Goal: Task Accomplishment & Management: Manage account settings

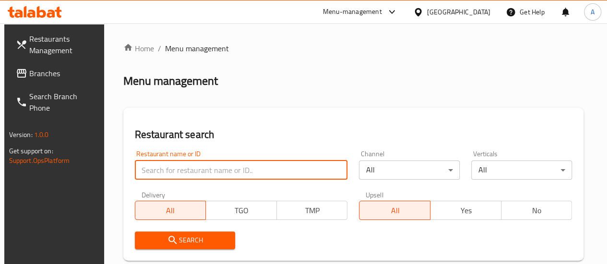
click at [165, 170] on input "search" at bounding box center [241, 170] width 213 height 19
click at [167, 170] on input "search" at bounding box center [241, 170] width 213 height 19
type input "superb"
click button "Search" at bounding box center [185, 241] width 101 height 18
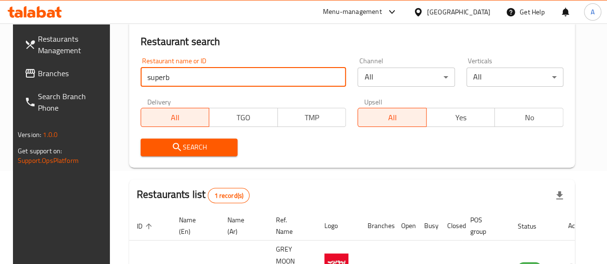
scroll to position [176, 0]
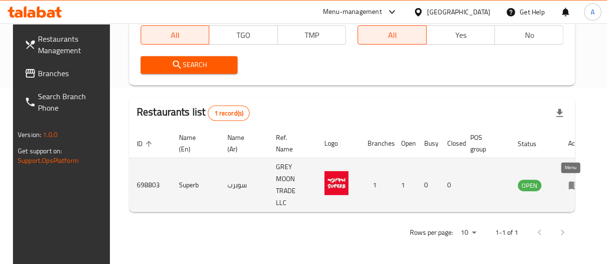
click at [569, 187] on icon "enhanced table" at bounding box center [574, 185] width 12 height 12
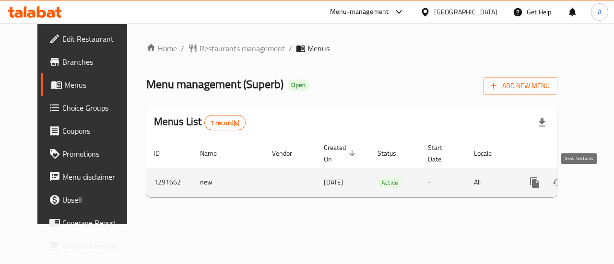
click at [592, 189] on link "enhanced table" at bounding box center [603, 182] width 23 height 23
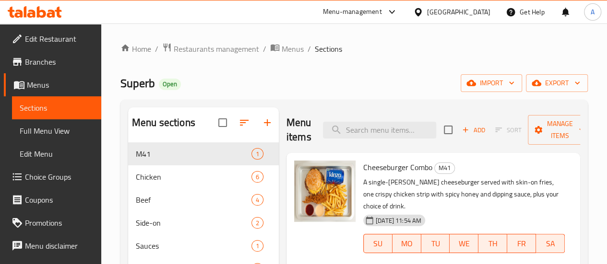
scroll to position [91, 0]
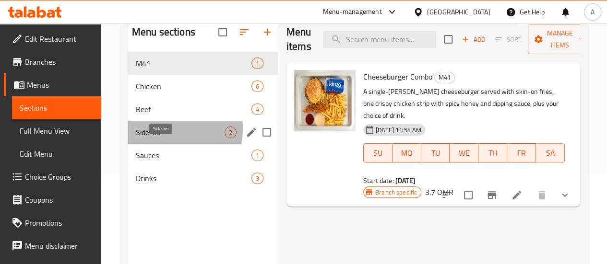
click at [164, 138] on span "Side-on" at bounding box center [180, 133] width 89 height 12
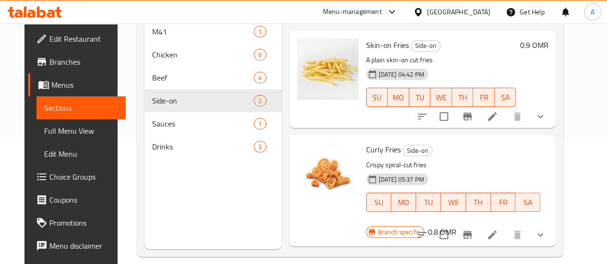
scroll to position [123, 0]
click at [456, 225] on h6 "0.8 OMR" at bounding box center [442, 231] width 28 height 13
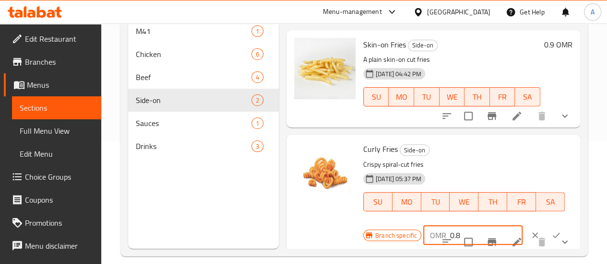
click at [450, 235] on input "0.8" at bounding box center [486, 235] width 72 height 19
type input "0.9"
click at [551, 235] on icon "ok" at bounding box center [556, 236] width 10 height 10
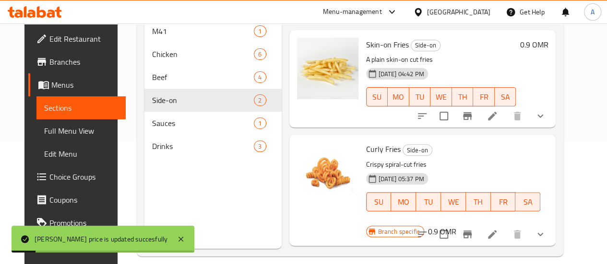
click at [546, 46] on h6 "0.9 OMR" at bounding box center [533, 44] width 28 height 13
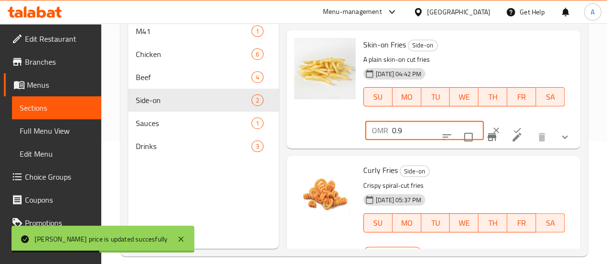
click at [399, 131] on input "0.9" at bounding box center [438, 130] width 92 height 19
type input "0.8"
click at [470, 128] on input "checkbox" at bounding box center [468, 137] width 20 height 20
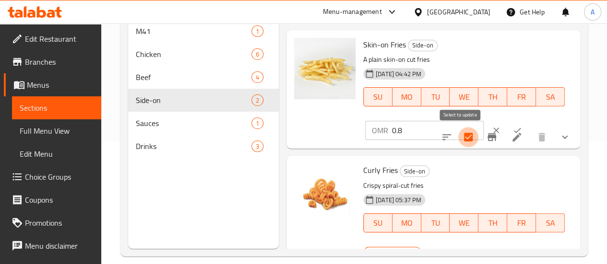
click at [470, 128] on input "checkbox" at bounding box center [468, 137] width 20 height 20
checkbox input "false"
click at [506, 124] on button "ok" at bounding box center [516, 130] width 21 height 21
